Goal: Task Accomplishment & Management: Use online tool/utility

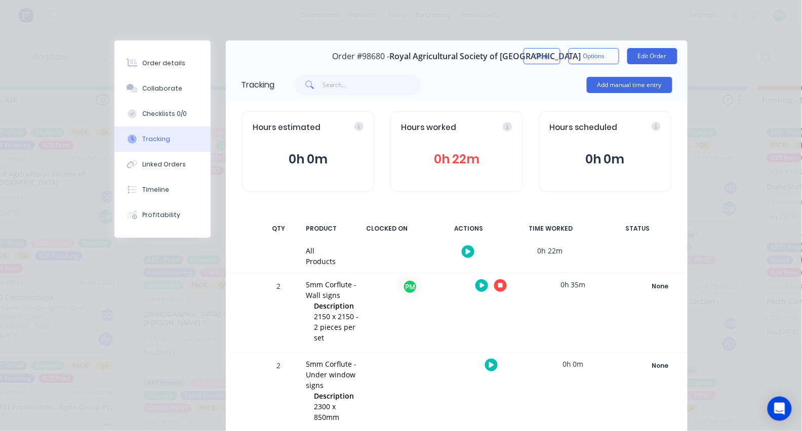
scroll to position [36, 0]
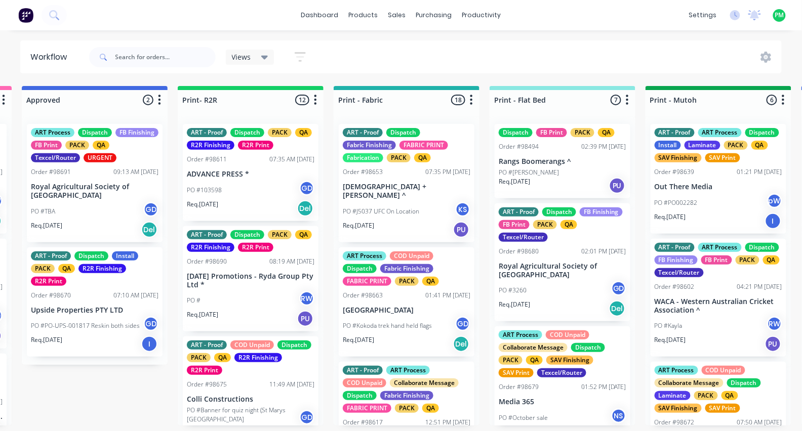
scroll to position [0, 1094]
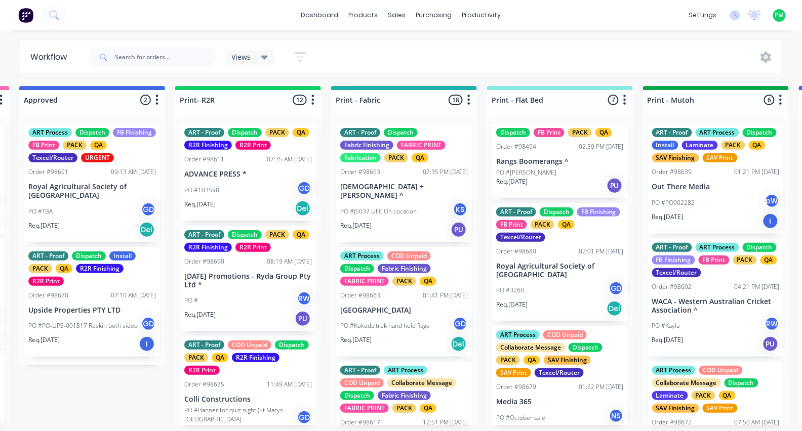
click at [553, 285] on div "PO #3260 GD" at bounding box center [560, 290] width 128 height 19
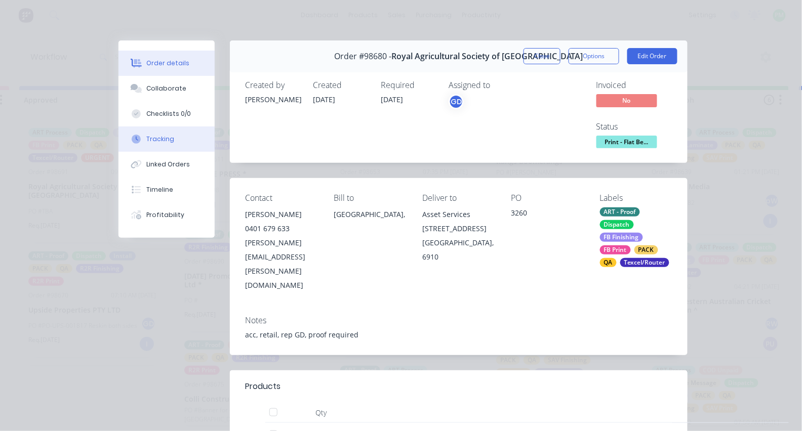
click at [178, 137] on button "Tracking" at bounding box center [167, 139] width 96 height 25
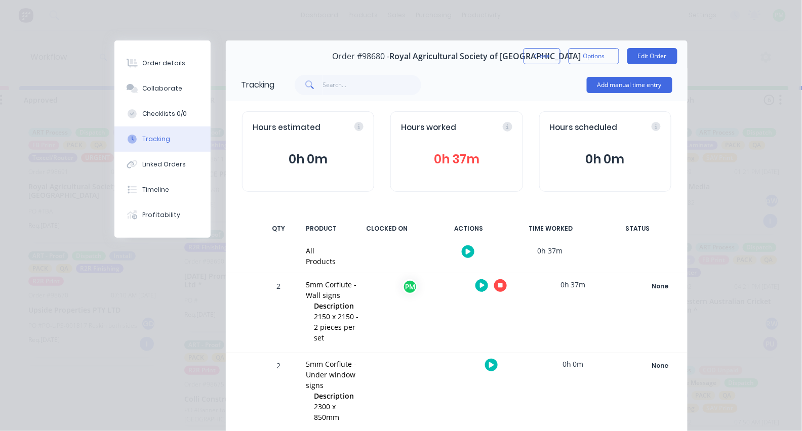
click at [498, 287] on icon "button" at bounding box center [500, 286] width 5 height 7
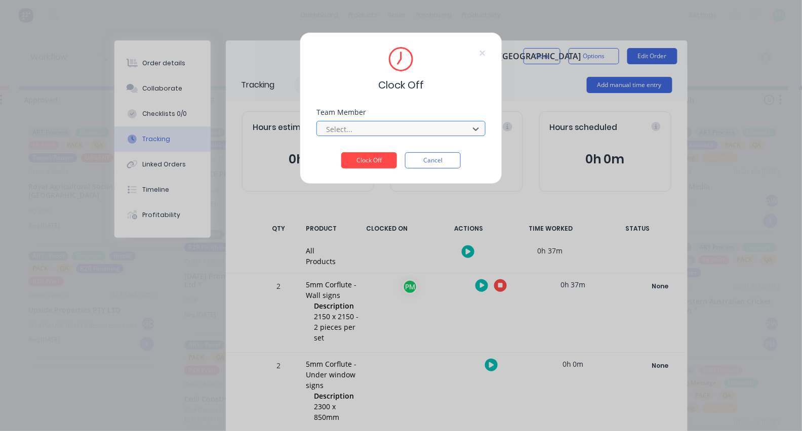
click at [379, 129] on div at bounding box center [394, 129] width 139 height 13
type input "pro"
click at [369, 164] on button "Clock Off" at bounding box center [369, 160] width 56 height 16
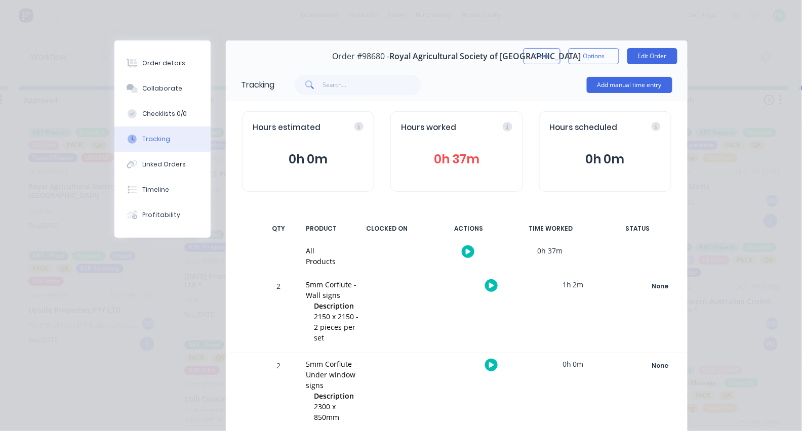
click at [487, 360] on button "button" at bounding box center [491, 365] width 13 height 13
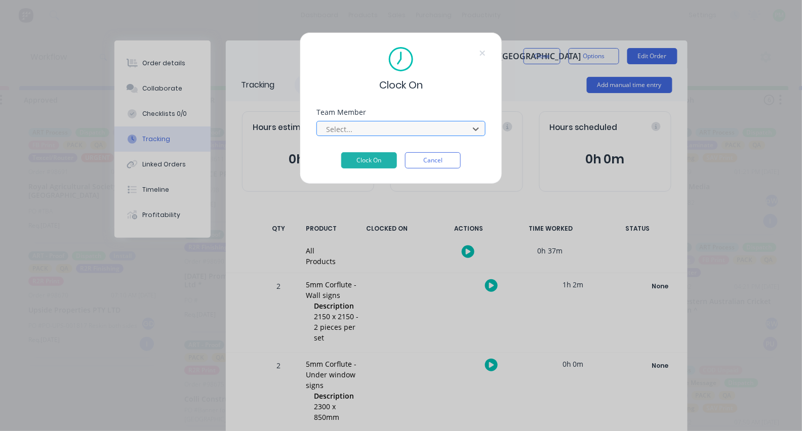
click at [350, 131] on div "Select..." at bounding box center [394, 129] width 137 height 11
type input "pro"
click at [369, 164] on button "Clock On" at bounding box center [369, 160] width 56 height 16
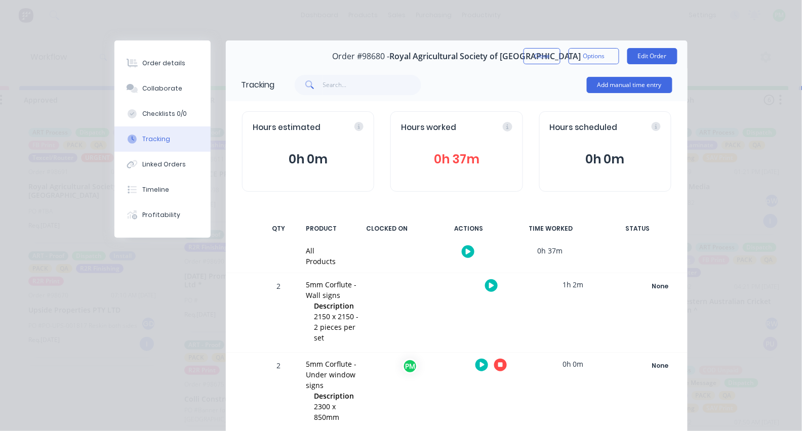
click at [497, 359] on button "button" at bounding box center [500, 365] width 13 height 13
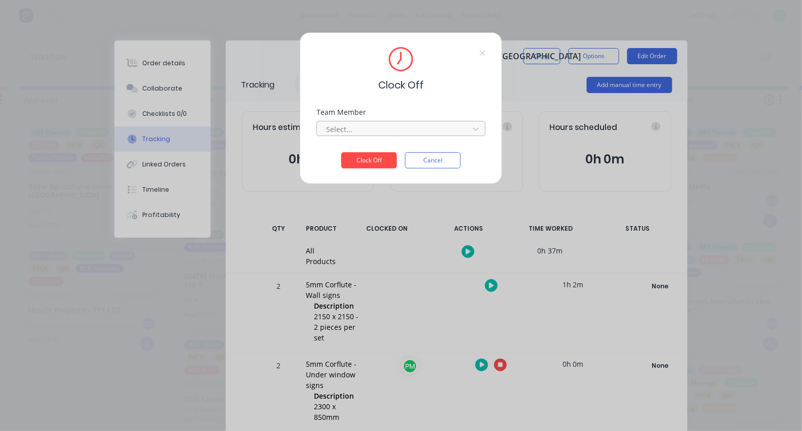
click at [386, 140] on div "Team Member Select..." at bounding box center [401, 131] width 169 height 44
click at [379, 121] on div "Team Member Select..." at bounding box center [401, 122] width 169 height 27
click at [383, 134] on div at bounding box center [394, 129] width 139 height 13
type input "pro"
click at [369, 164] on button "Clock Off" at bounding box center [369, 160] width 56 height 16
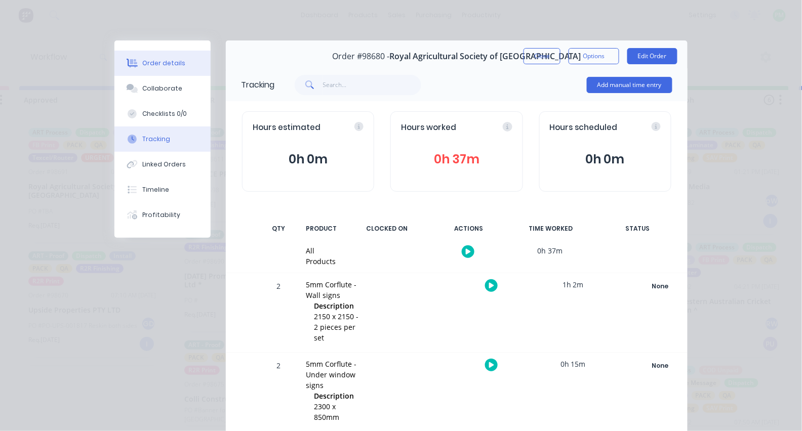
click at [187, 65] on button "Order details" at bounding box center [162, 63] width 96 height 25
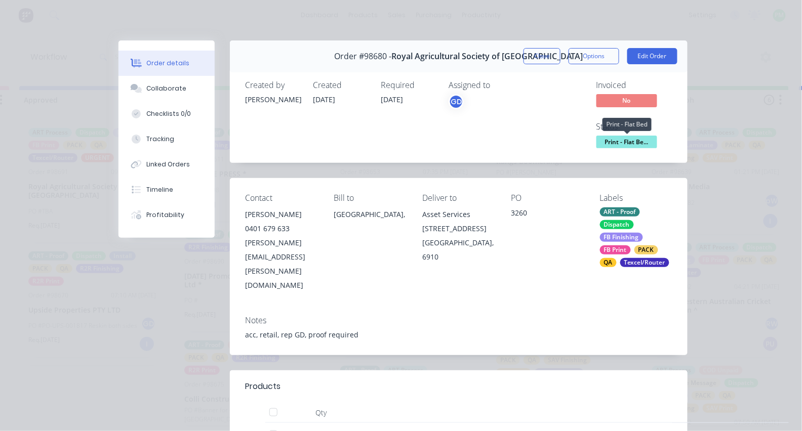
click at [626, 136] on span "Print - Flat Be..." at bounding box center [627, 142] width 61 height 13
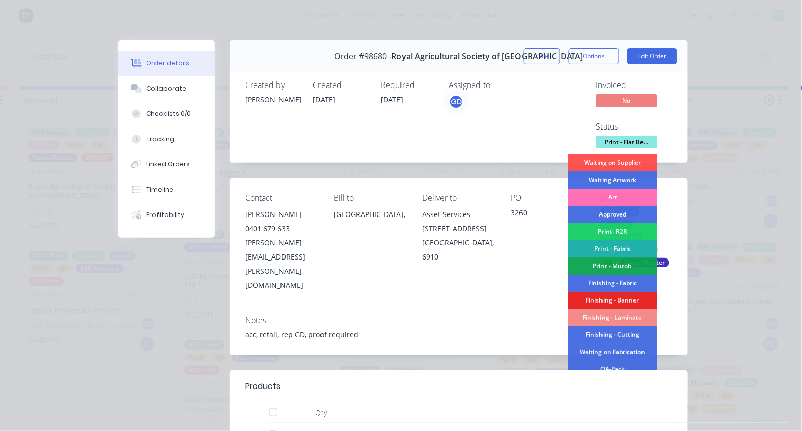
scroll to position [71, 0]
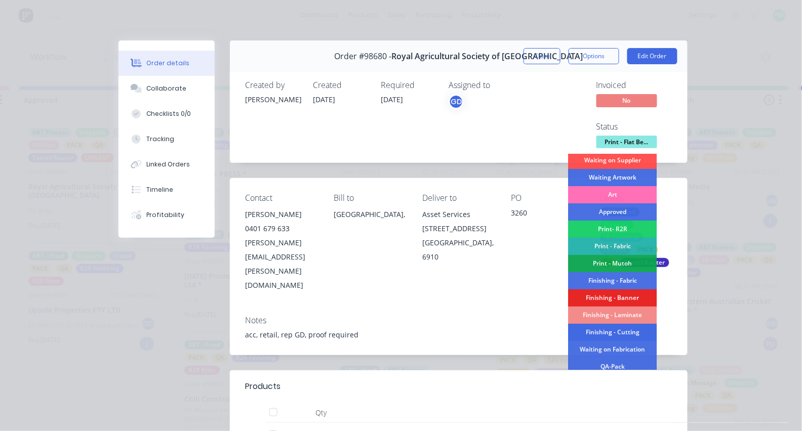
click at [618, 336] on div "Finishing - Cutting" at bounding box center [613, 332] width 89 height 17
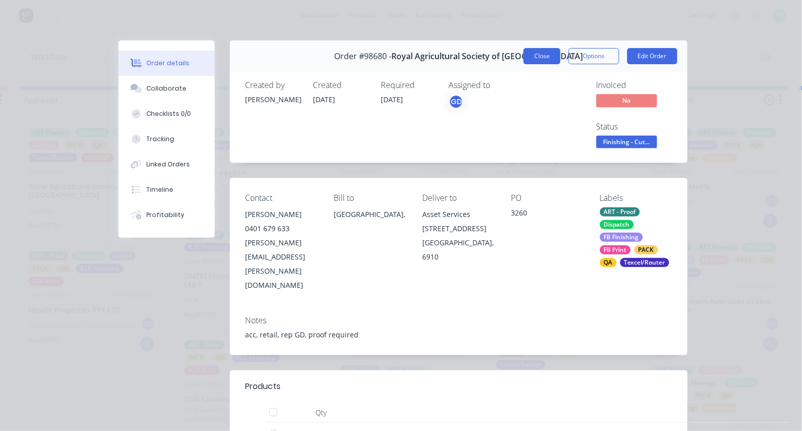
click at [541, 59] on button "Close" at bounding box center [542, 56] width 37 height 16
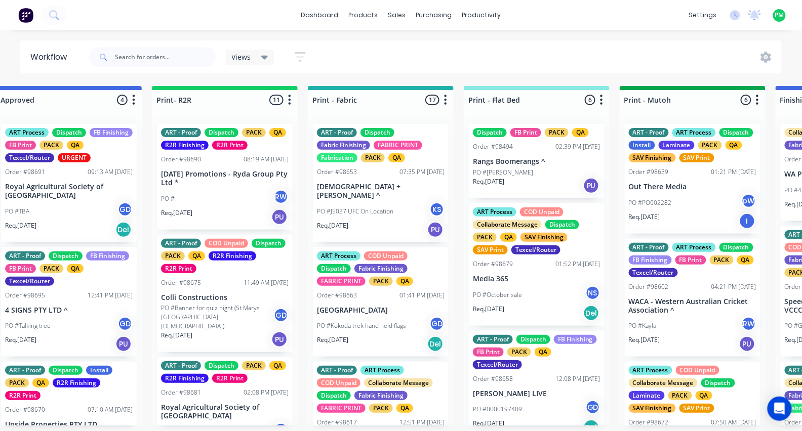
scroll to position [32, 0]
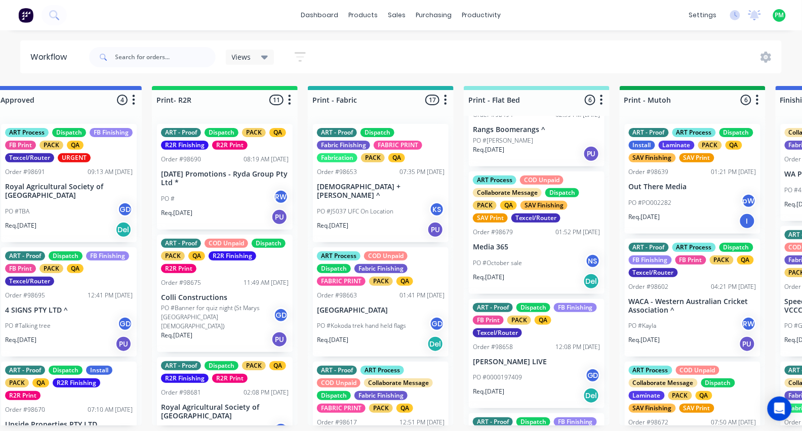
click at [534, 268] on div "PO #October sale NS" at bounding box center [537, 263] width 128 height 19
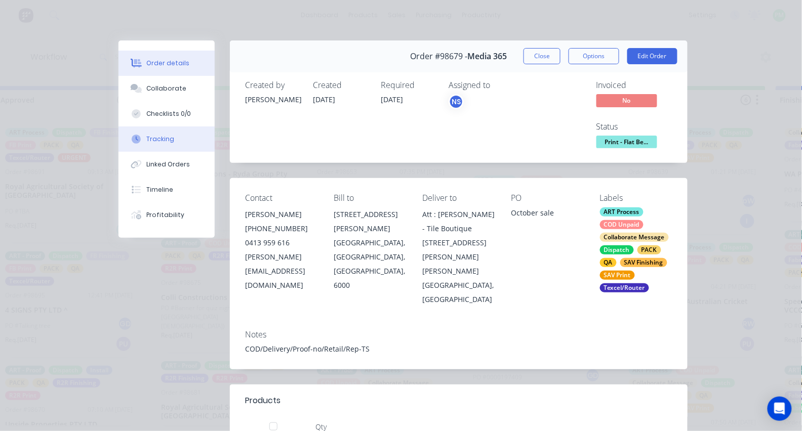
click at [159, 135] on button "Tracking" at bounding box center [167, 139] width 96 height 25
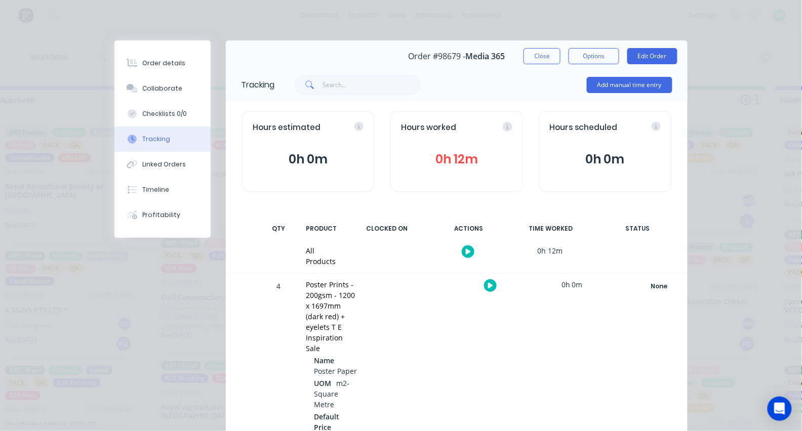
click at [491, 287] on icon "button" at bounding box center [490, 286] width 5 height 6
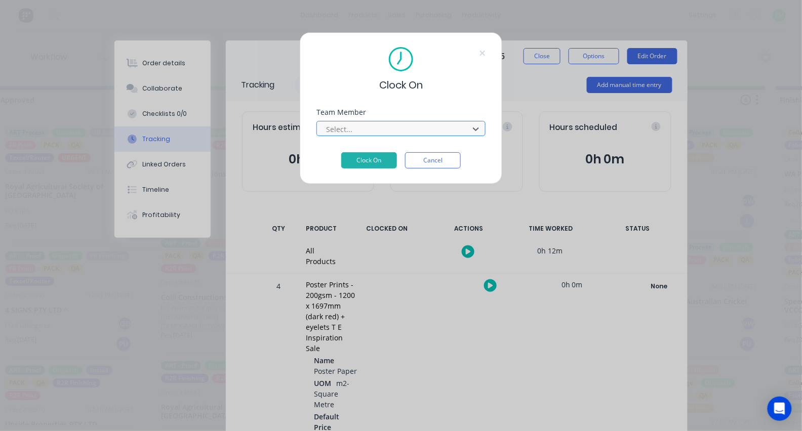
click at [362, 130] on div at bounding box center [394, 129] width 139 height 13
type input "pro"
click at [369, 164] on button "Clock On" at bounding box center [369, 160] width 56 height 16
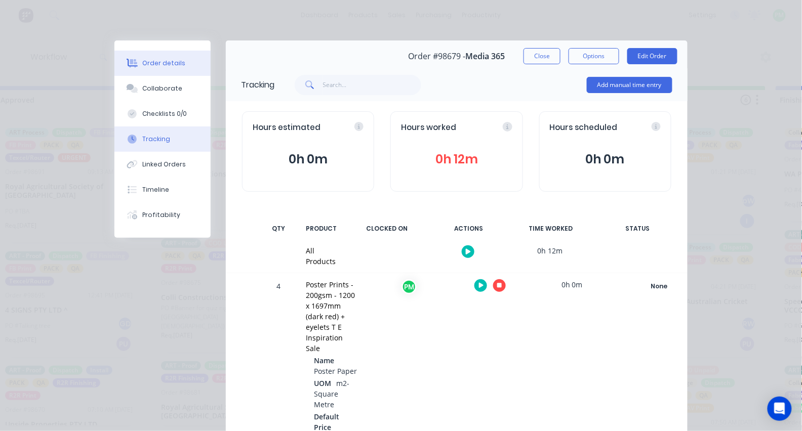
click at [167, 60] on div "Order details" at bounding box center [164, 63] width 43 height 9
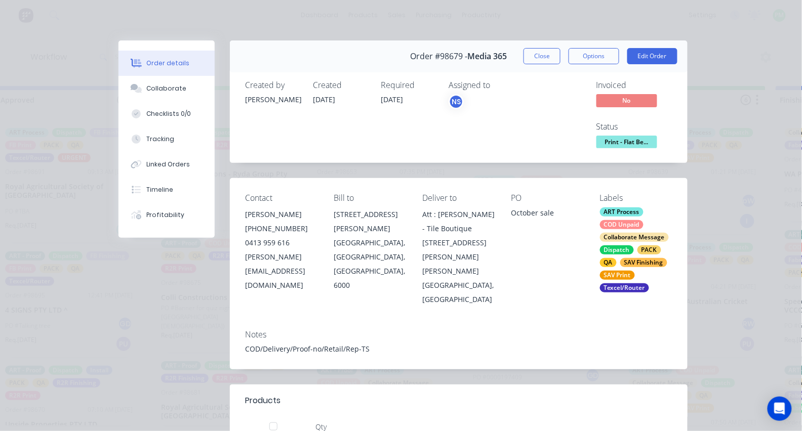
click at [625, 258] on div "SAV Finishing" at bounding box center [643, 262] width 47 height 9
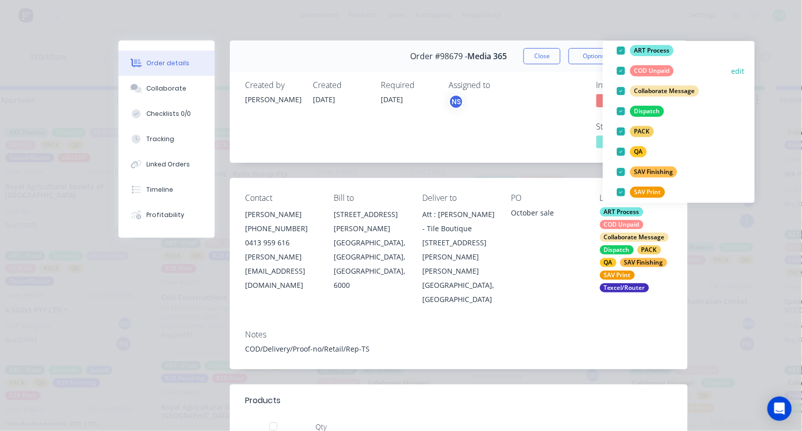
scroll to position [74, 0]
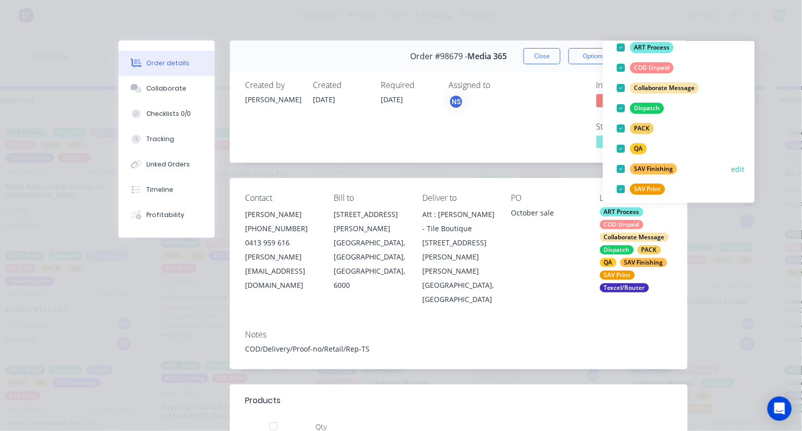
click at [622, 170] on div at bounding box center [621, 169] width 20 height 20
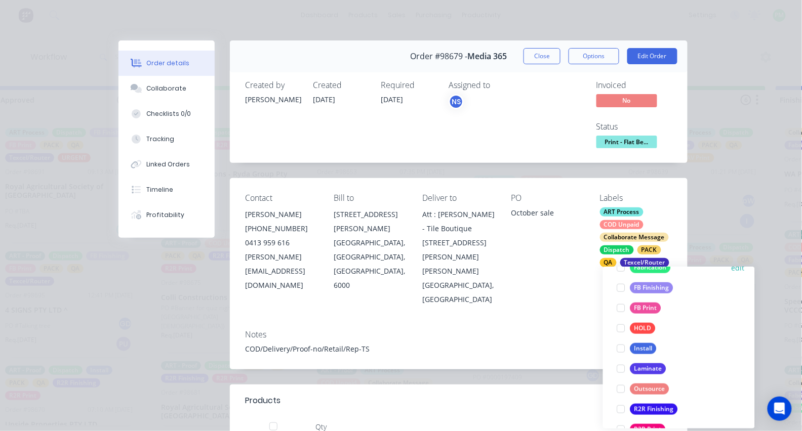
scroll to position [324, 0]
click at [622, 306] on div at bounding box center [621, 307] width 20 height 20
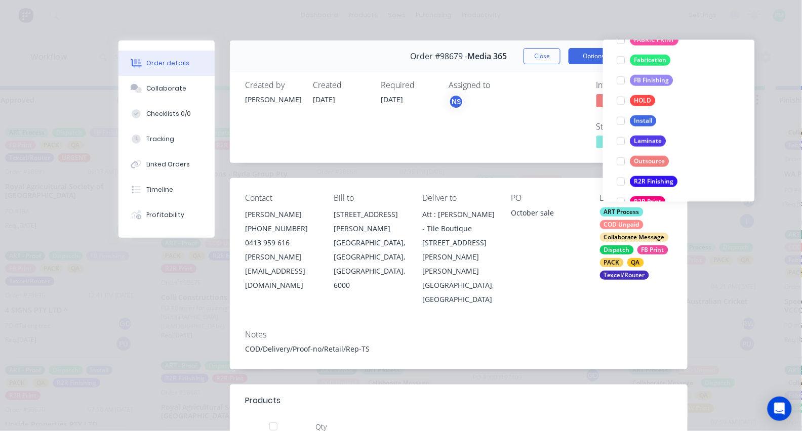
scroll to position [0, 1118]
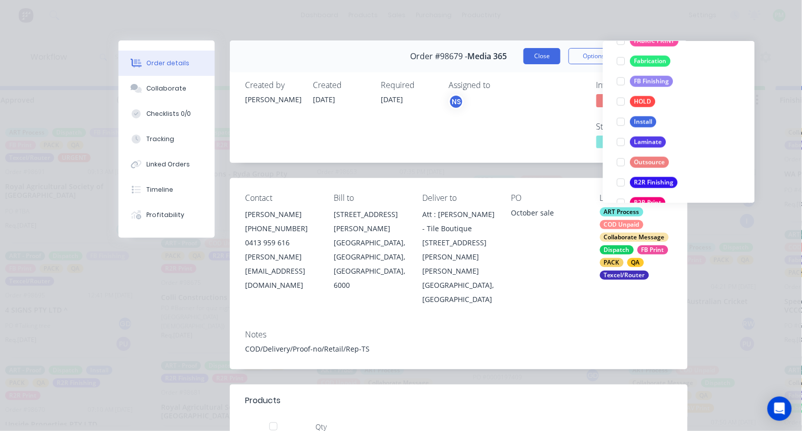
click at [551, 50] on button "Close" at bounding box center [542, 56] width 37 height 16
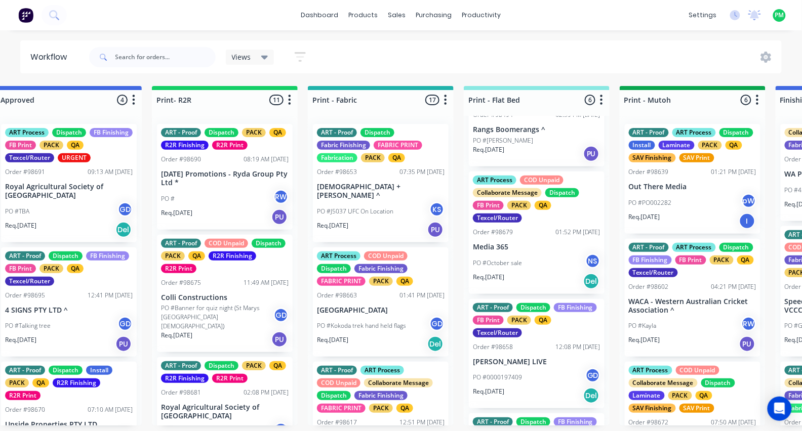
click at [540, 228] on div "Order #98679 01:52 PM 22/09/25" at bounding box center [537, 232] width 128 height 9
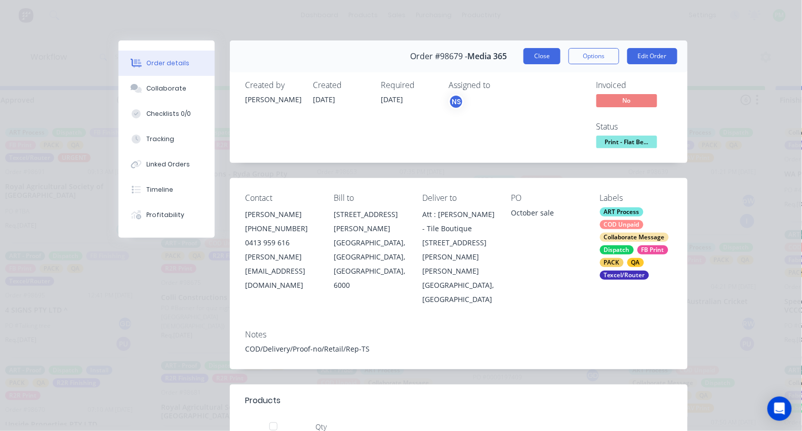
click at [551, 56] on button "Close" at bounding box center [542, 56] width 37 height 16
